Goal: Task Accomplishment & Management: Manage account settings

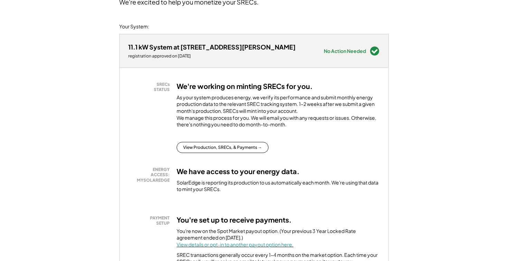
scroll to position [94, 0]
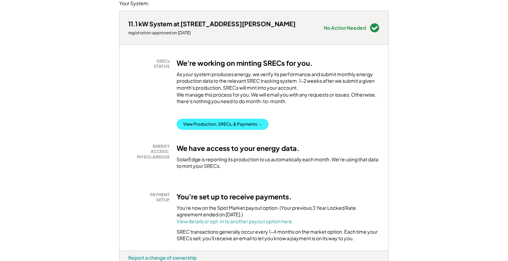
click at [223, 130] on button "View Production, SRECs, & Payments →" at bounding box center [223, 124] width 92 height 11
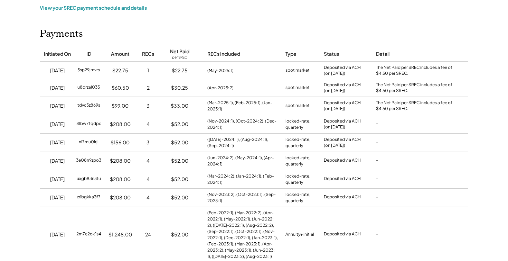
scroll to position [66, 0]
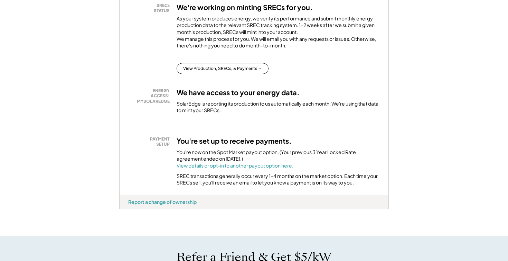
scroll to position [149, 0]
click at [211, 169] on font "View details or opt-in to another payout option here." at bounding box center [235, 165] width 117 height 6
click at [238, 74] on button "View Production, SRECs, & Payments →" at bounding box center [223, 68] width 92 height 11
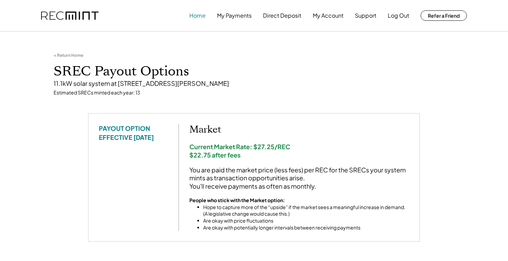
click at [197, 16] on button "Home" at bounding box center [197, 16] width 16 height 14
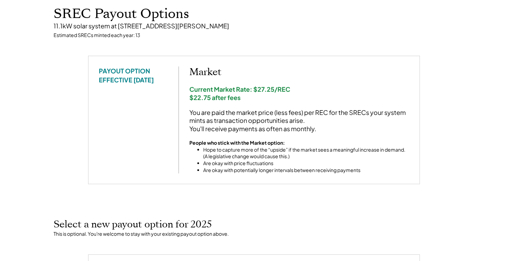
scroll to position [121, 0]
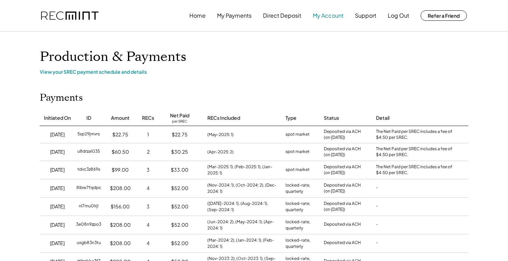
click at [324, 16] on button "My Account" at bounding box center [328, 16] width 31 height 14
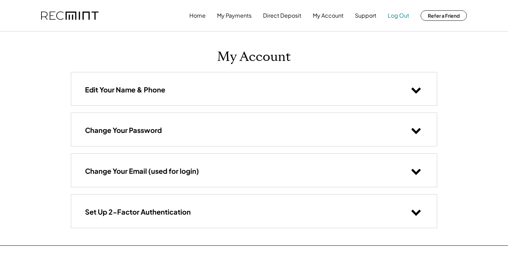
click at [392, 18] on button "Log Out" at bounding box center [398, 16] width 21 height 14
